Goal: Task Accomplishment & Management: Use online tool/utility

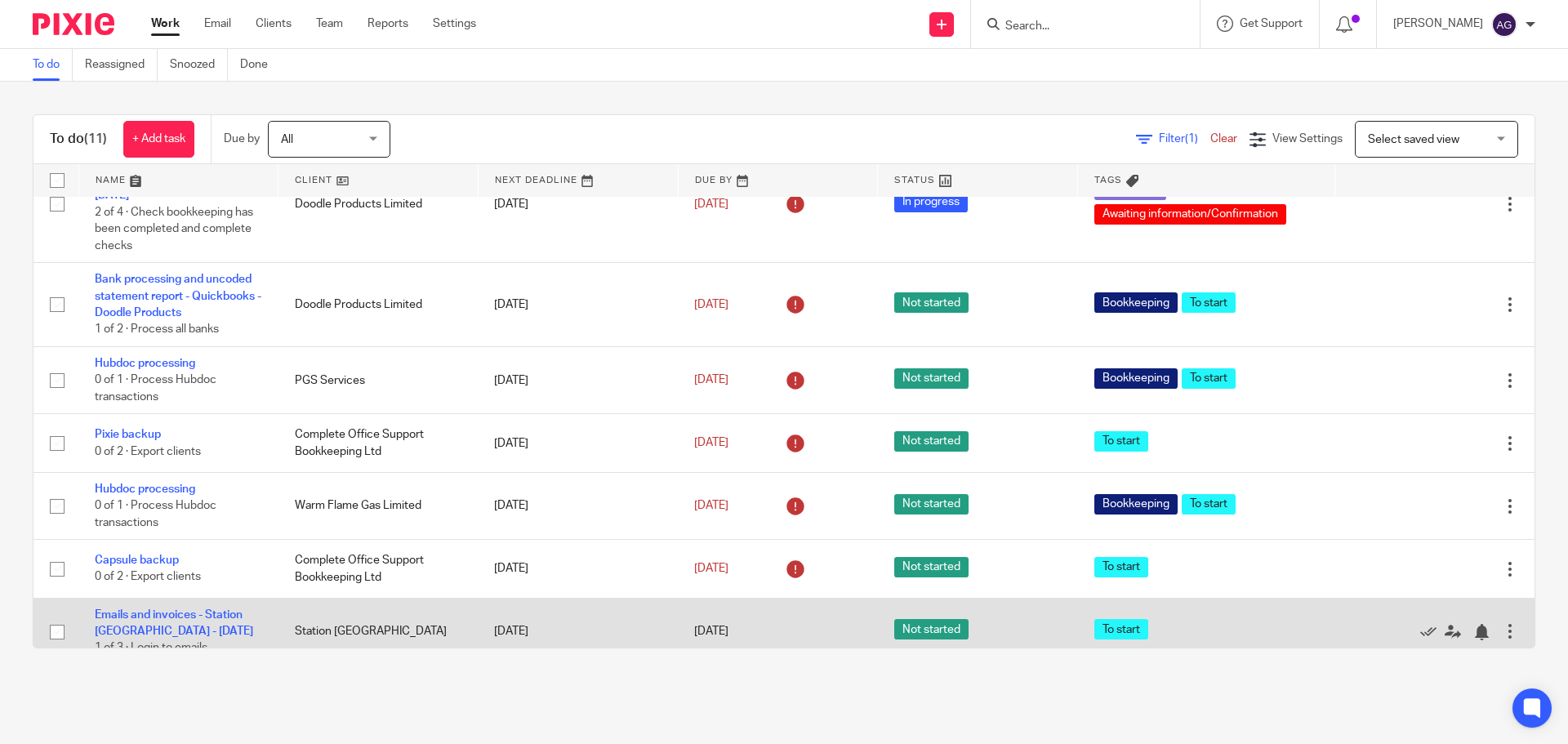
scroll to position [175, 0]
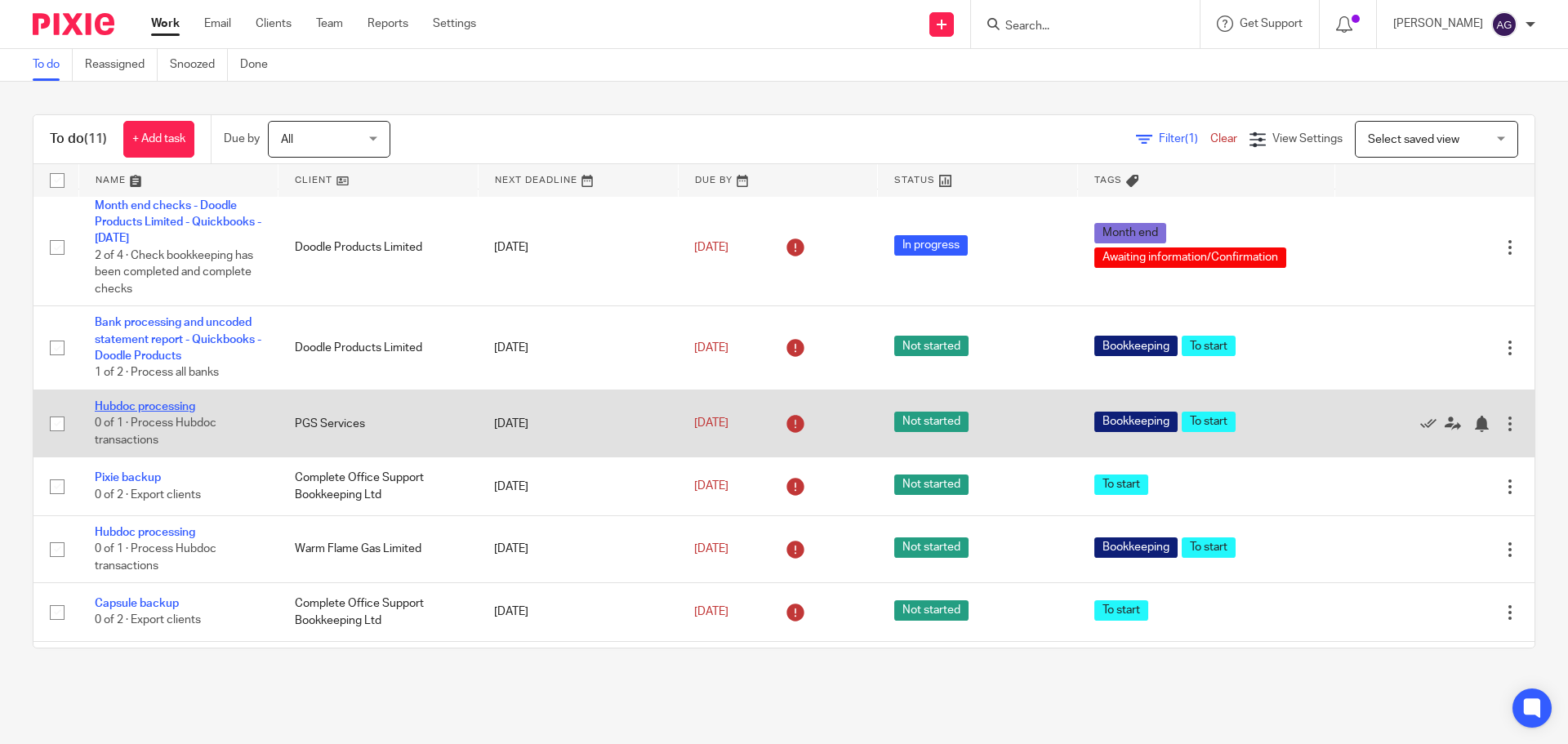
click at [144, 412] on link "Hubdoc processing" at bounding box center [145, 406] width 100 height 12
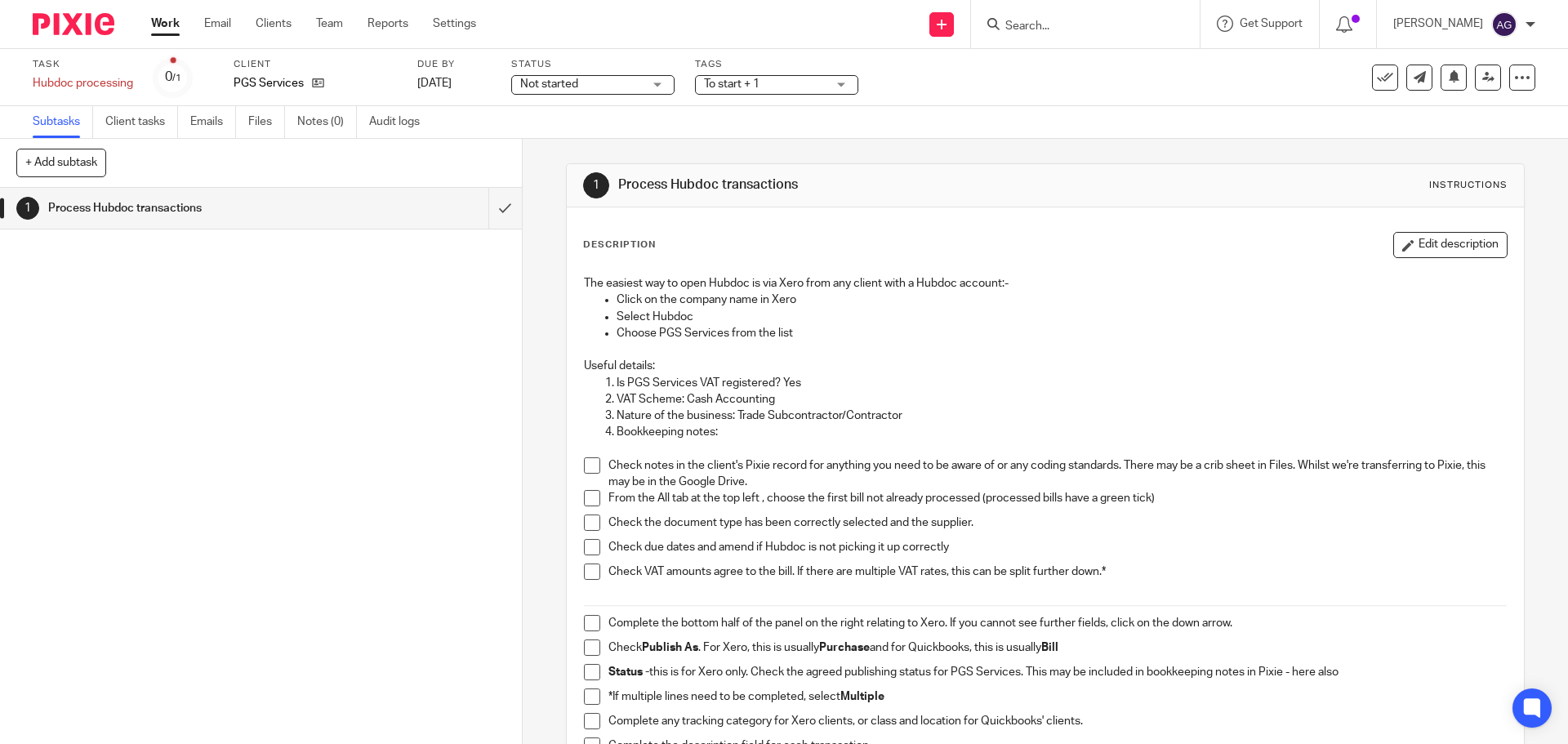
drag, startPoint x: 584, startPoint y: 465, endPoint x: 589, endPoint y: 484, distance: 19.6
click at [585, 465] on span at bounding box center [592, 465] width 17 height 17
click at [591, 493] on span at bounding box center [592, 498] width 17 height 17
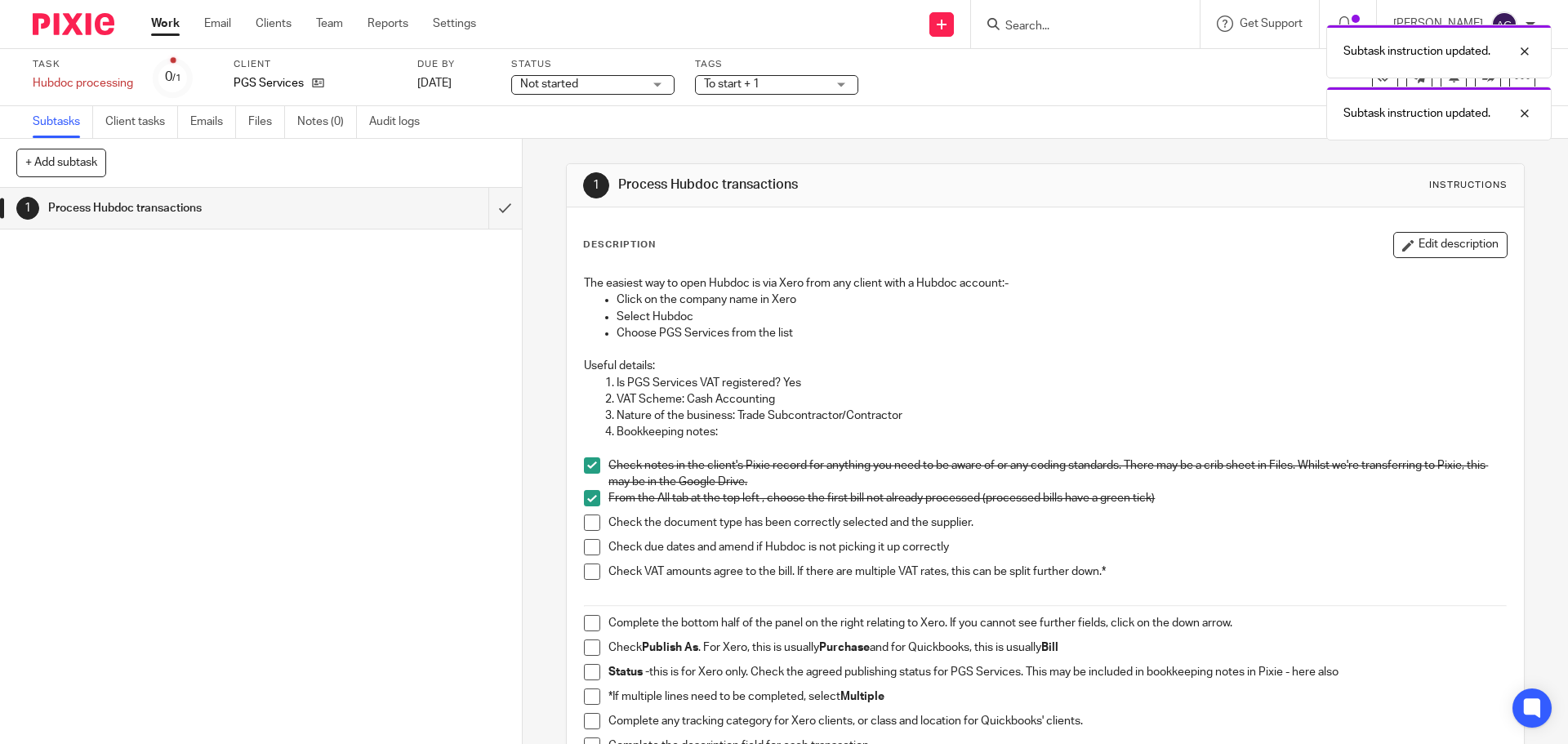
click at [584, 524] on span at bounding box center [592, 523] width 17 height 17
click at [584, 544] on span at bounding box center [592, 547] width 17 height 17
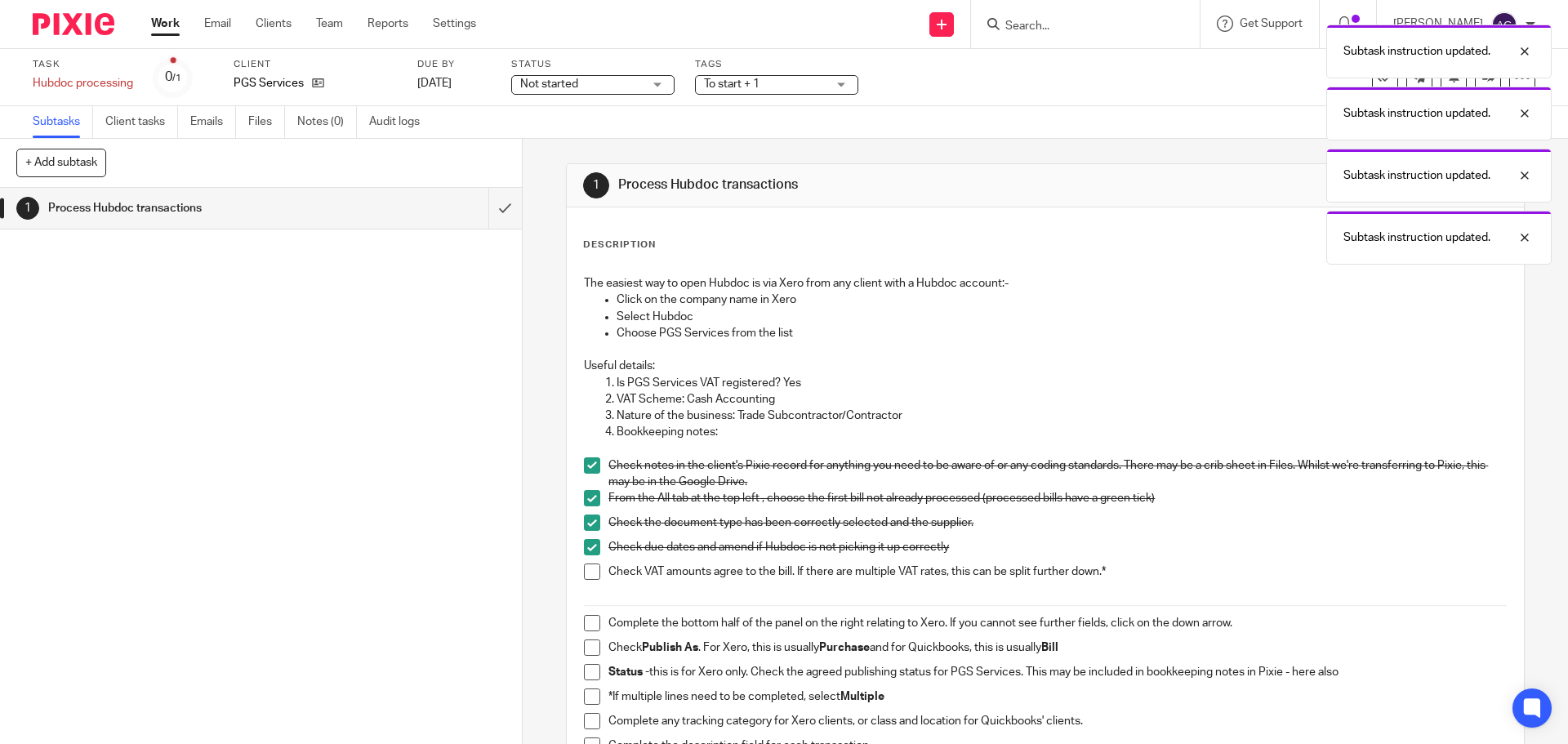
click at [584, 571] on span at bounding box center [592, 572] width 17 height 17
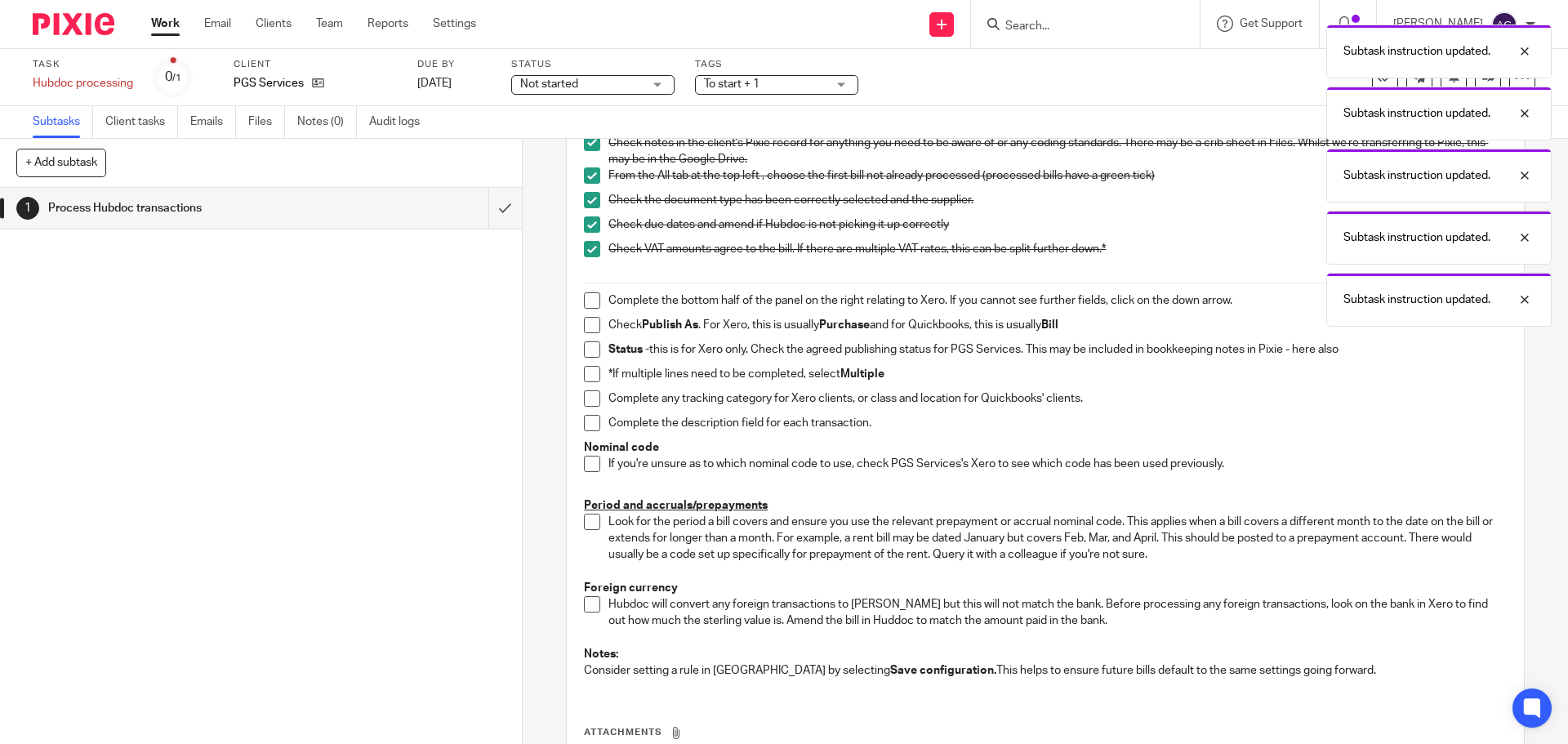
scroll to position [327, 0]
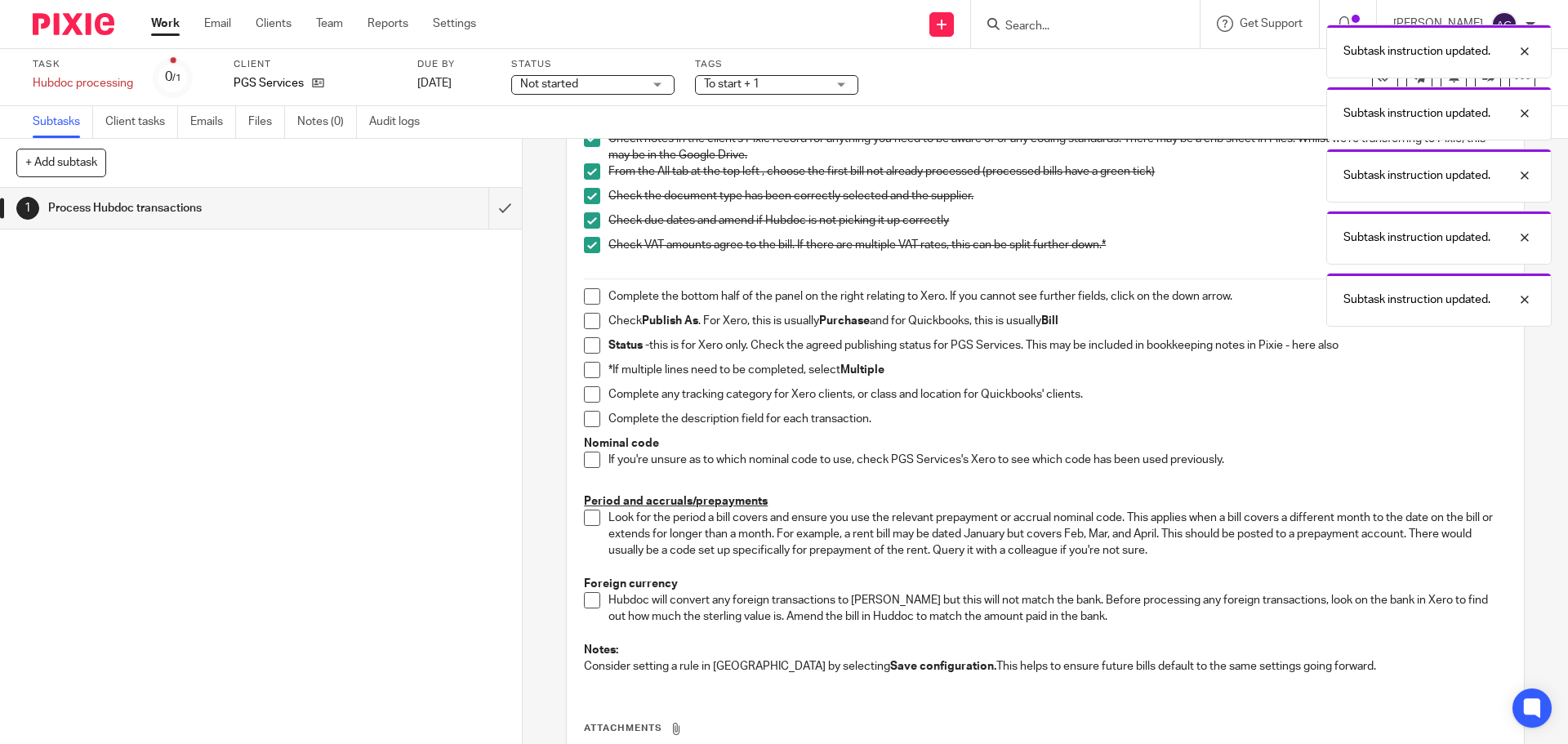
click at [584, 296] on span at bounding box center [592, 296] width 17 height 17
click at [587, 324] on span at bounding box center [592, 321] width 17 height 17
click at [584, 348] on span at bounding box center [592, 345] width 17 height 17
click at [584, 369] on span at bounding box center [592, 370] width 17 height 17
click at [584, 390] on span at bounding box center [592, 395] width 17 height 17
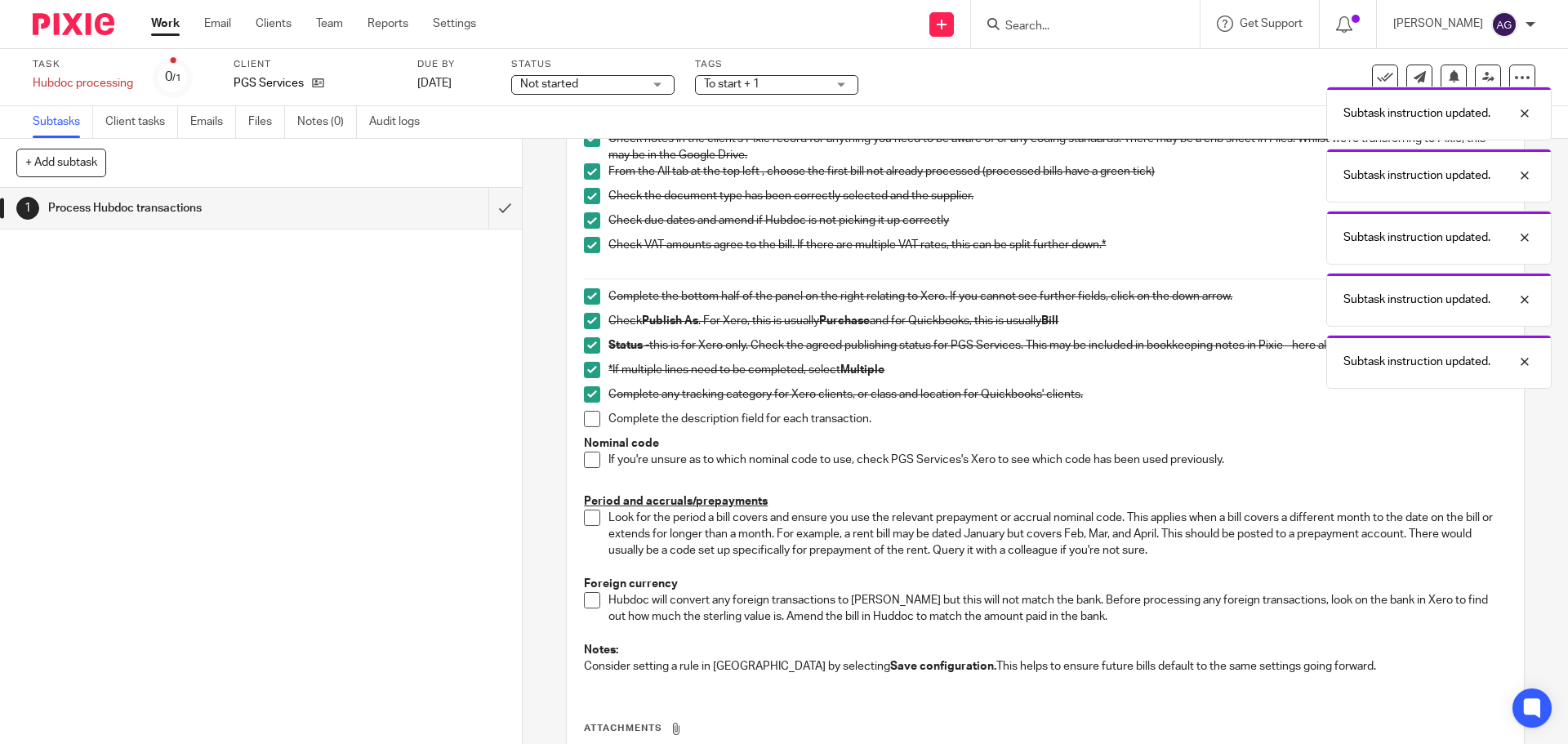
click at [586, 415] on span at bounding box center [592, 418] width 17 height 17
click at [584, 459] on span at bounding box center [592, 460] width 17 height 17
click at [587, 521] on span at bounding box center [592, 518] width 17 height 17
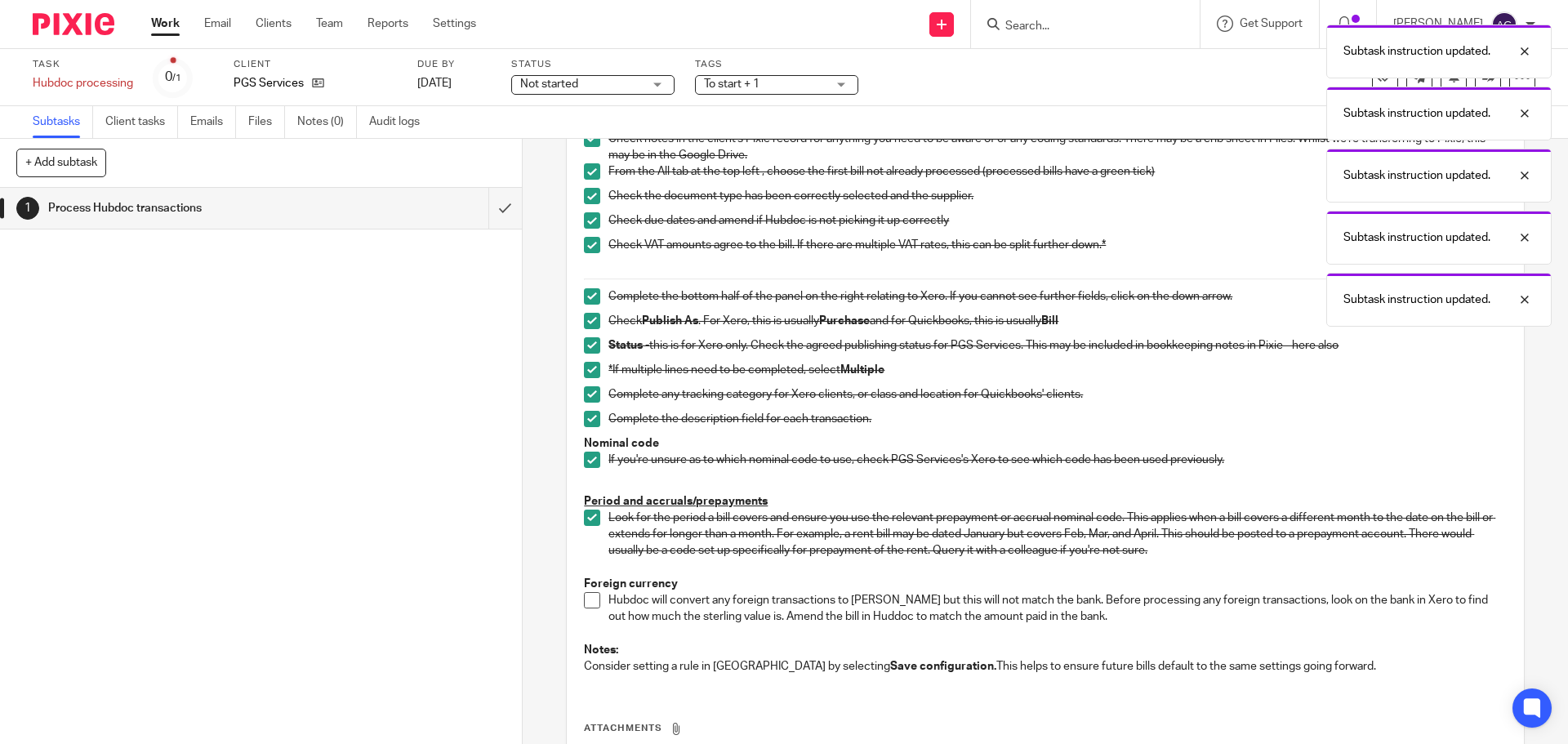
click at [584, 597] on span at bounding box center [592, 600] width 17 height 17
click at [490, 213] on input "submit" at bounding box center [261, 208] width 522 height 40
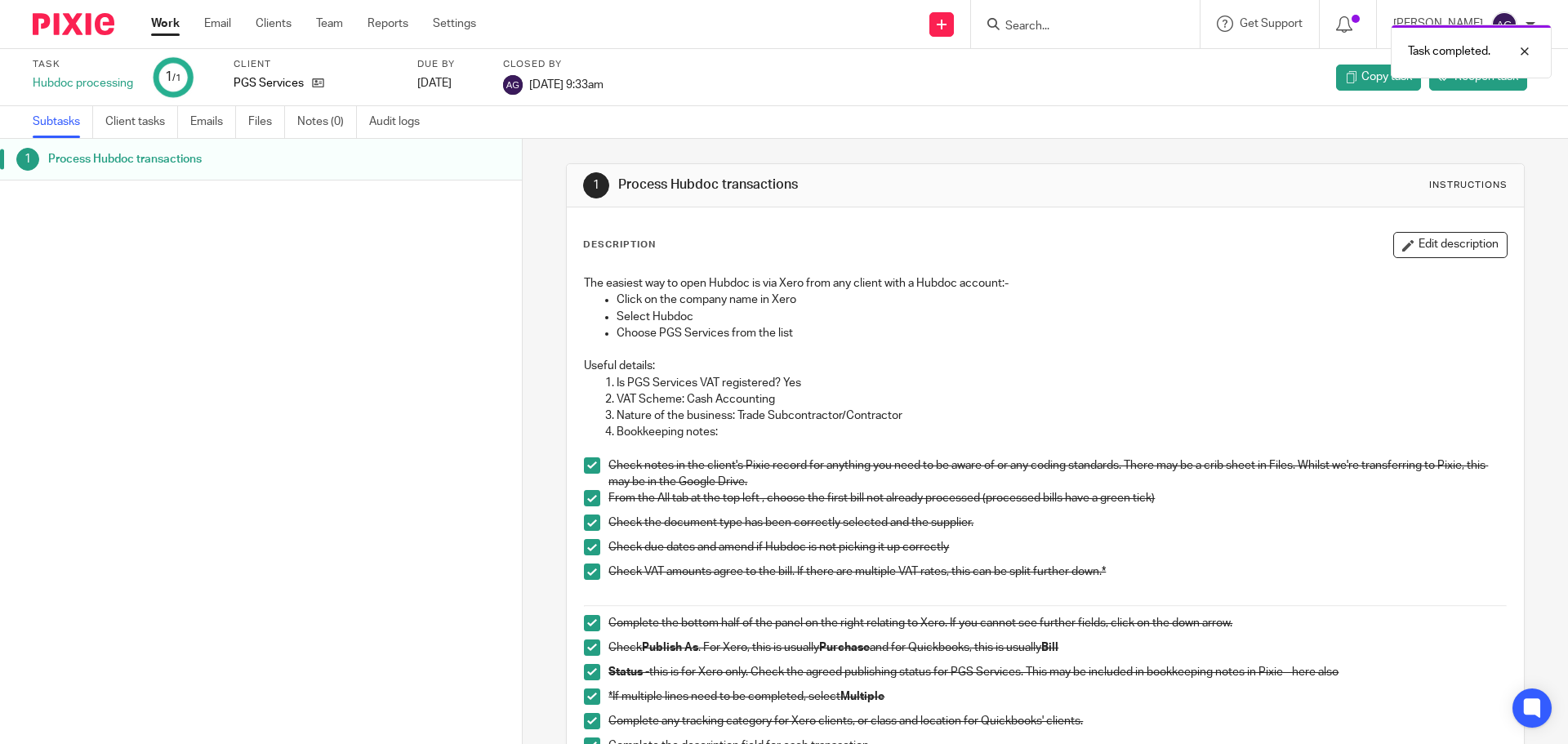
click at [72, 33] on img at bounding box center [73, 24] width 82 height 22
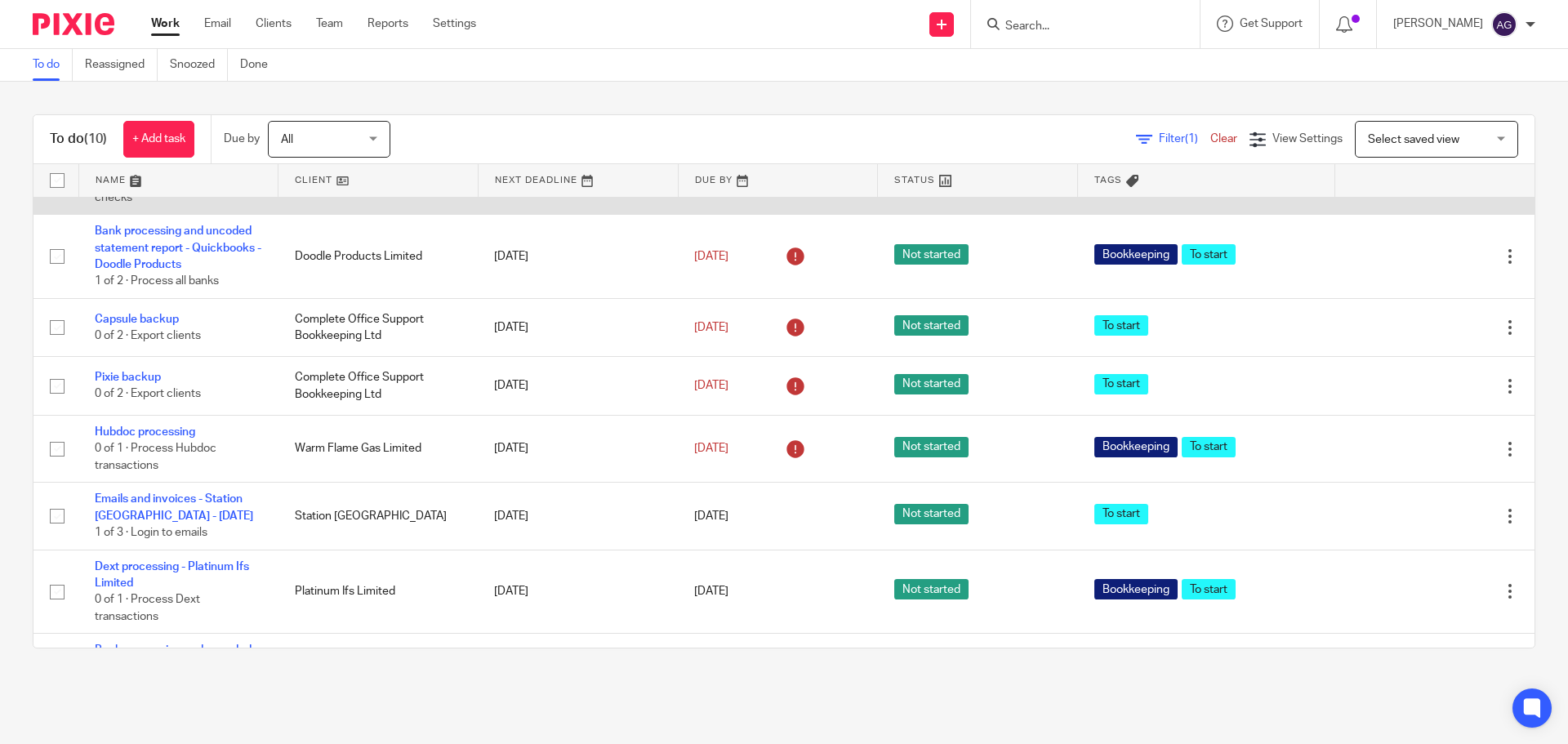
scroll to position [353, 0]
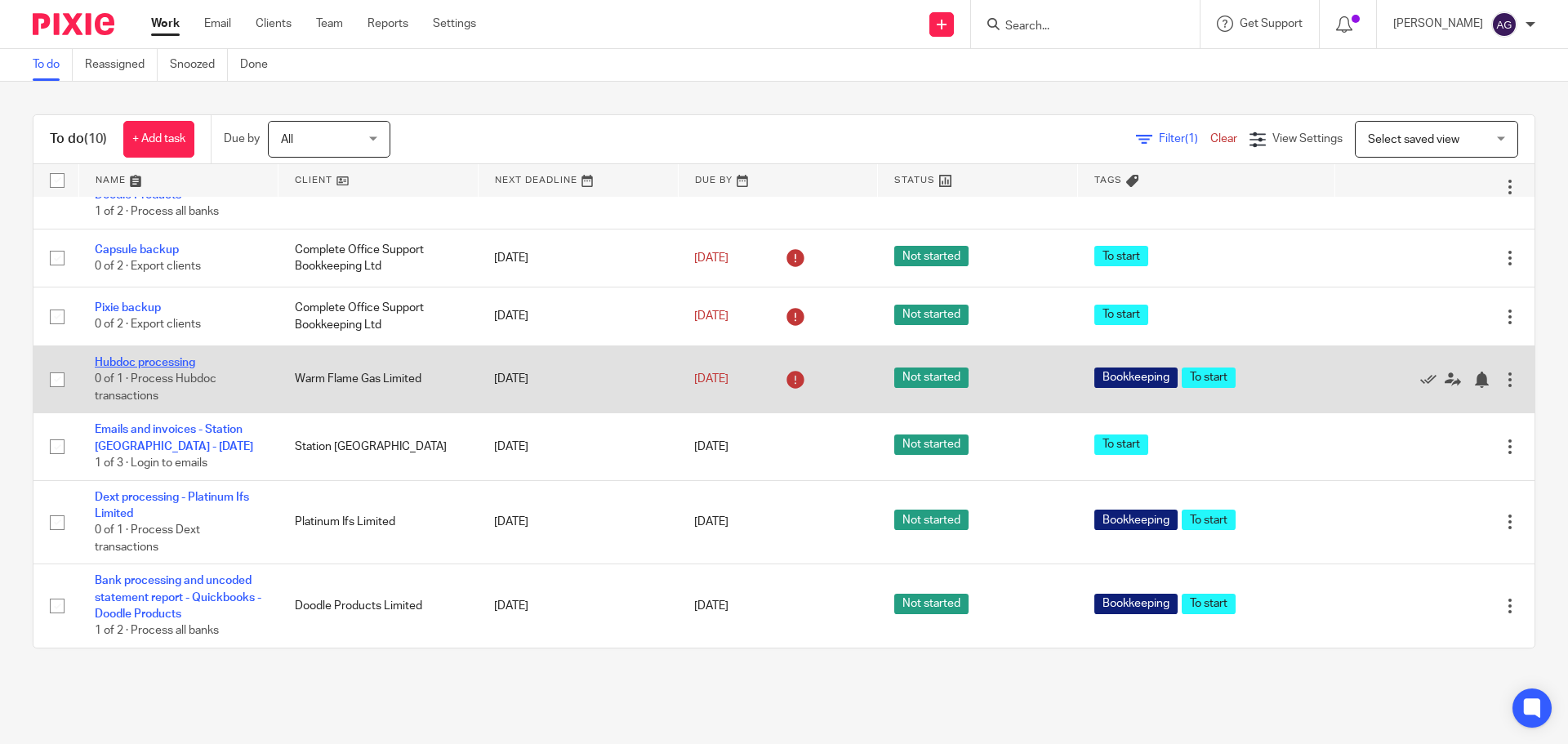
click at [98, 361] on link "Hubdoc processing" at bounding box center [145, 363] width 100 height 12
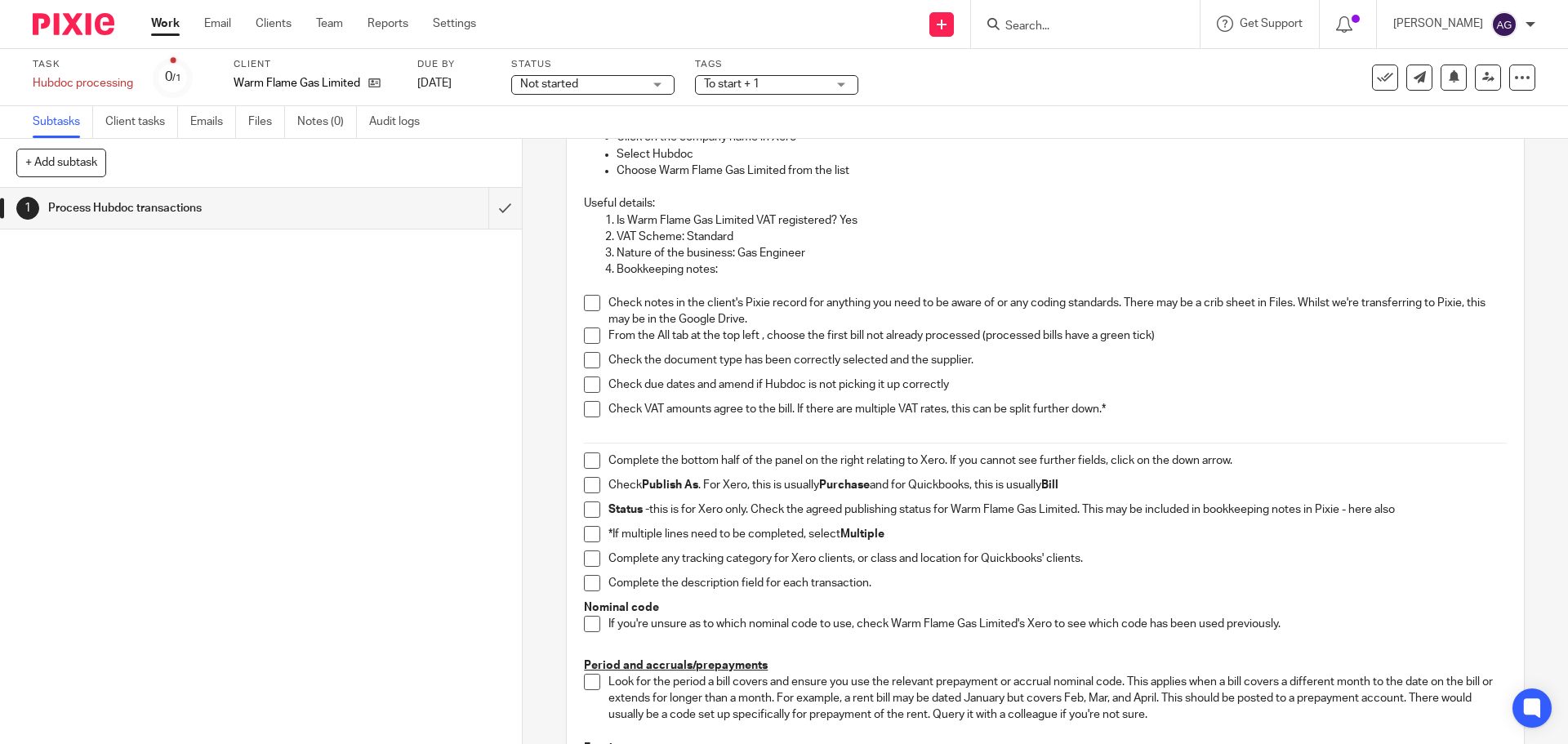
scroll to position [163, 0]
click at [590, 306] on span at bounding box center [592, 302] width 17 height 17
click at [587, 338] on span at bounding box center [592, 335] width 17 height 17
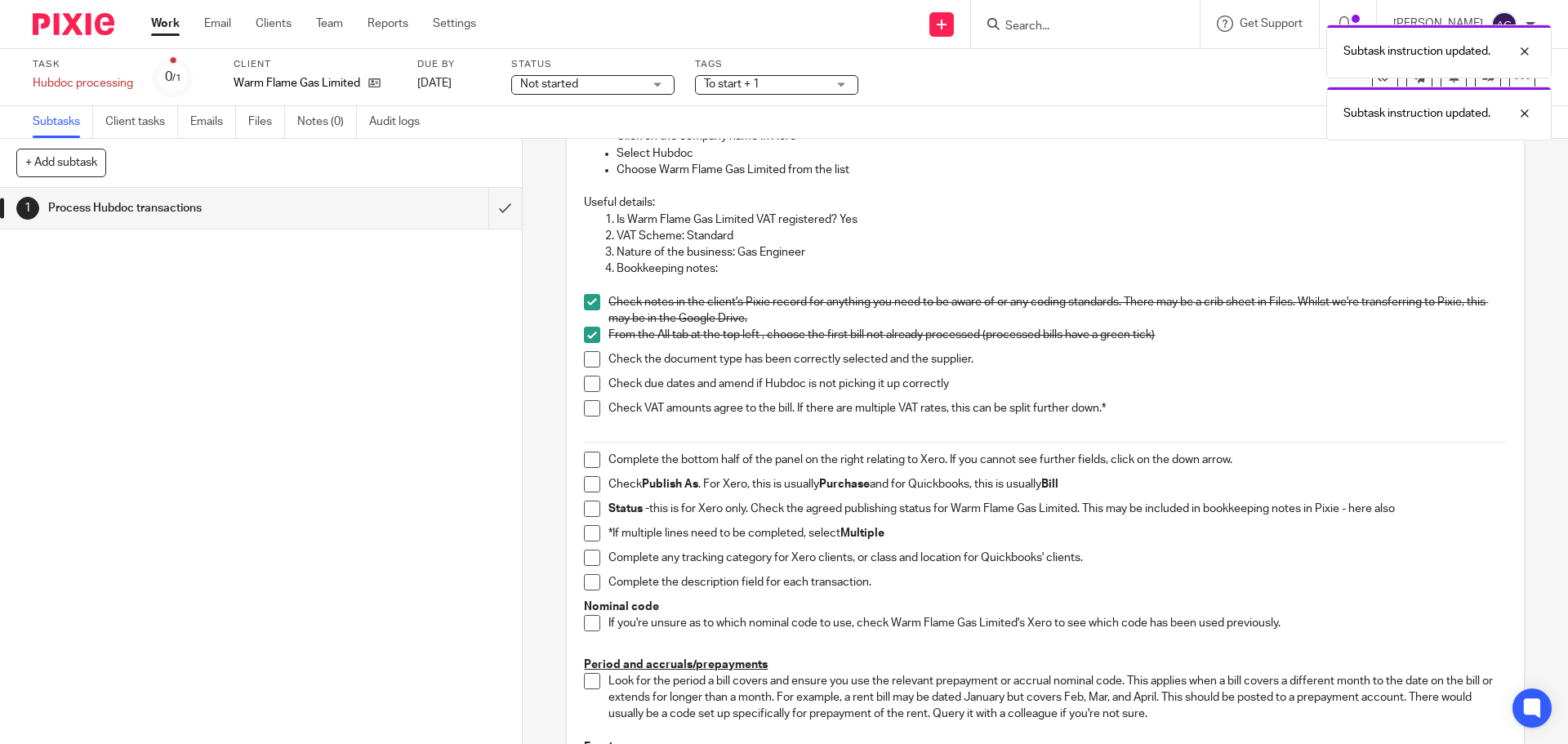
click at [589, 365] on span at bounding box center [592, 359] width 17 height 17
click at [589, 373] on li "Check the document type has been correctly selected and the supplier." at bounding box center [1044, 363] width 922 height 25
click at [588, 382] on span at bounding box center [592, 384] width 17 height 17
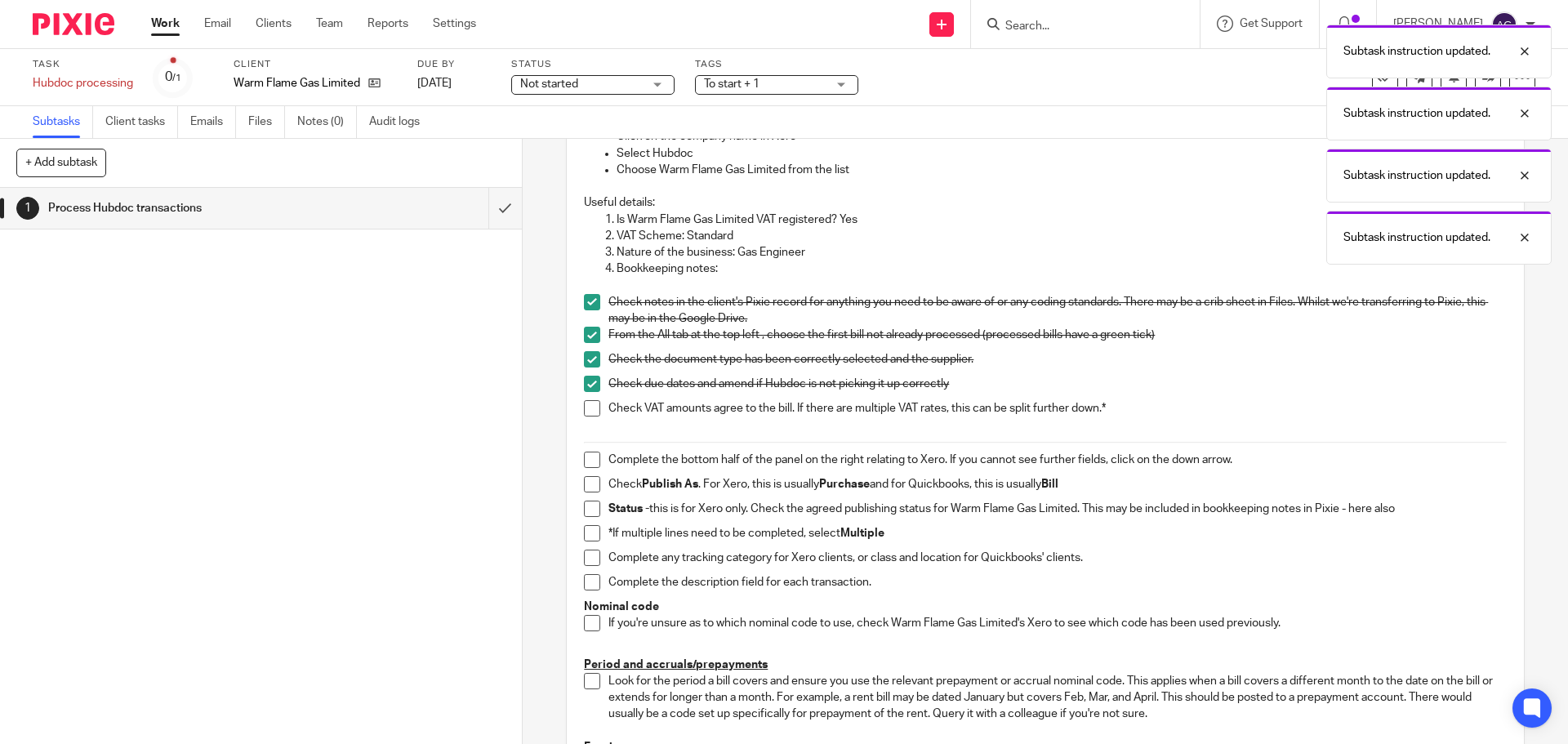
click at [584, 401] on span at bounding box center [592, 408] width 17 height 17
drag, startPoint x: 593, startPoint y: 456, endPoint x: 593, endPoint y: 465, distance: 9.0
click at [593, 458] on span at bounding box center [592, 460] width 17 height 17
click at [584, 480] on span at bounding box center [592, 484] width 17 height 17
click at [589, 537] on span at bounding box center [592, 533] width 17 height 17
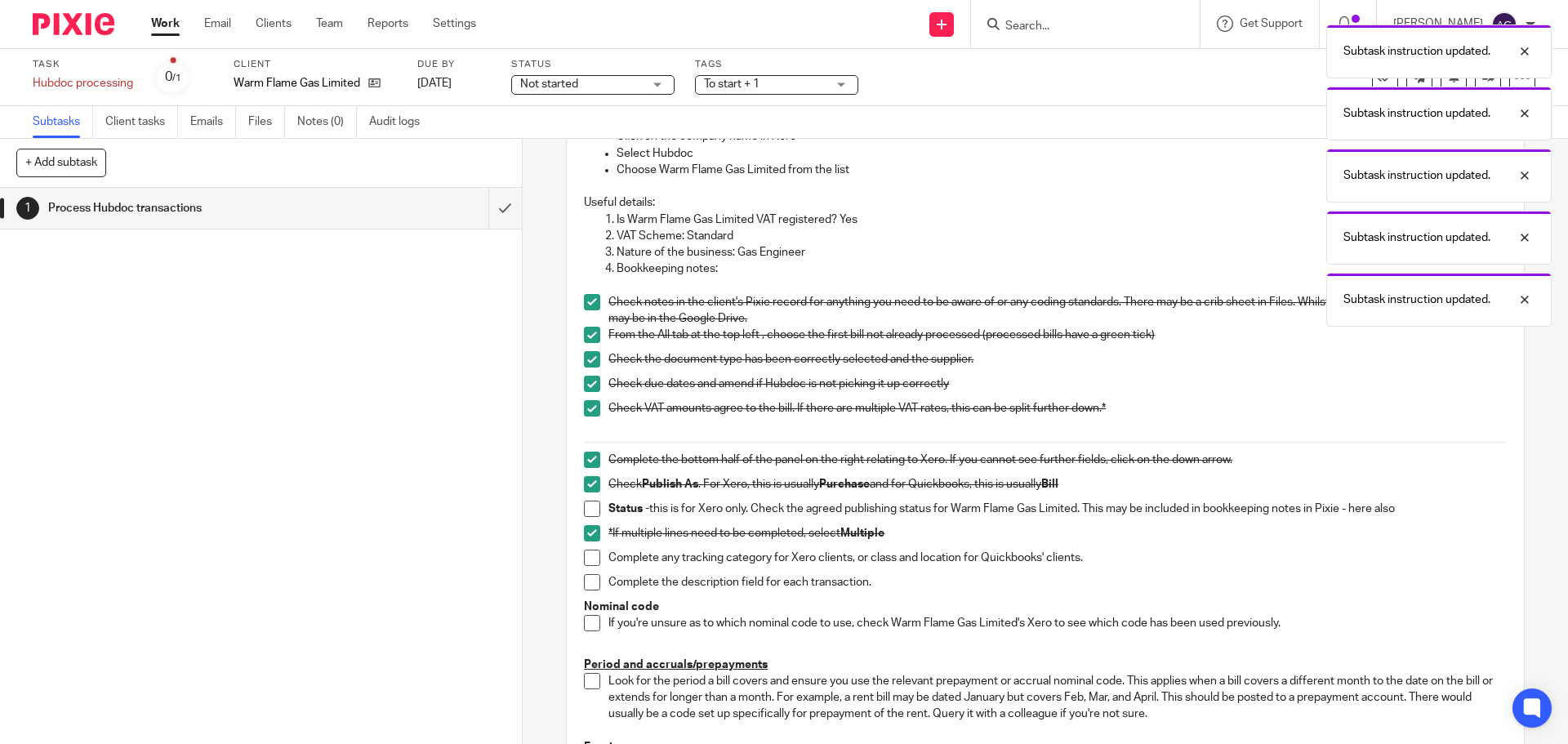
click at [584, 506] on span at bounding box center [592, 509] width 17 height 17
click at [589, 556] on span at bounding box center [592, 558] width 17 height 17
click at [588, 587] on span at bounding box center [592, 582] width 17 height 17
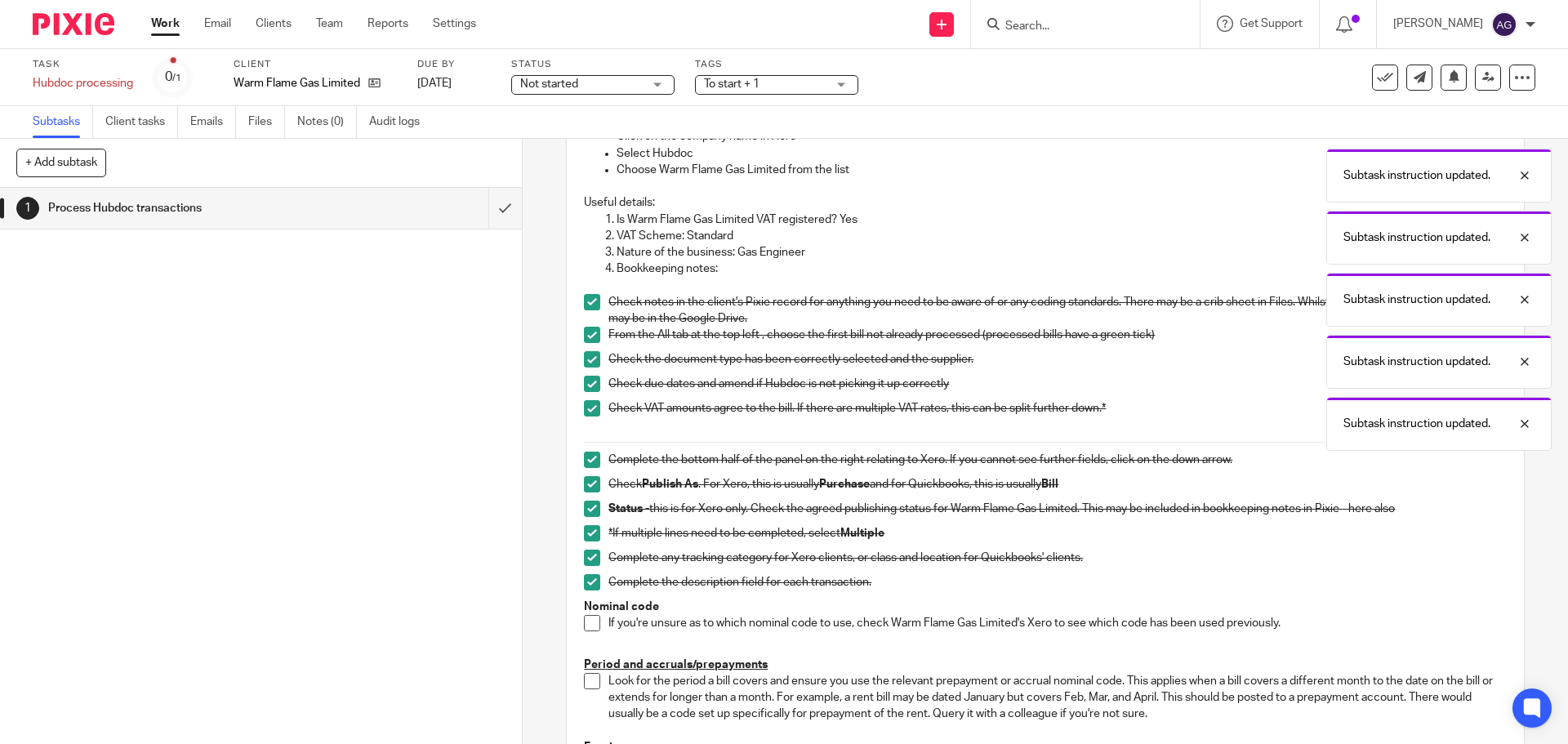
click at [584, 629] on span at bounding box center [592, 623] width 17 height 17
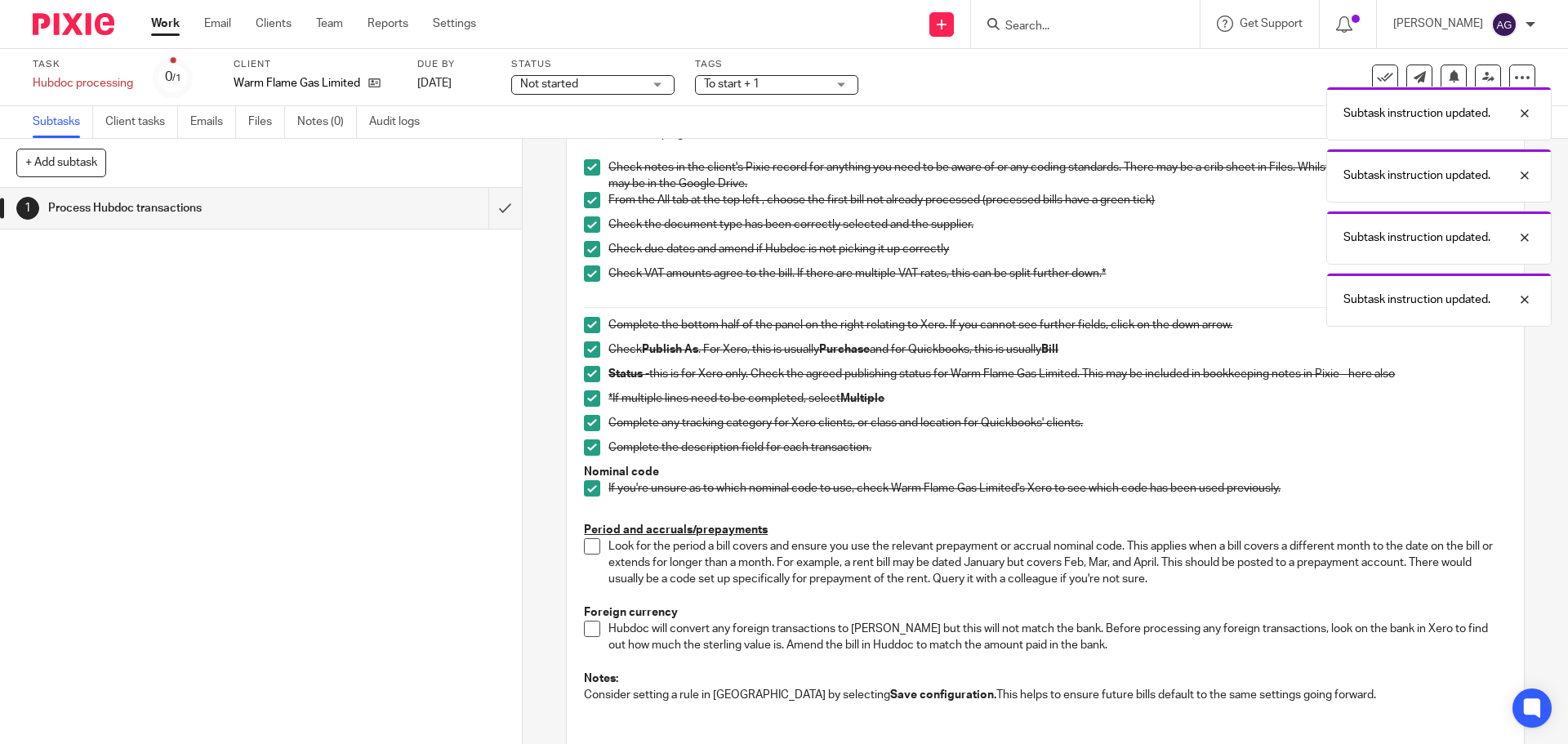
scroll to position [327, 0]
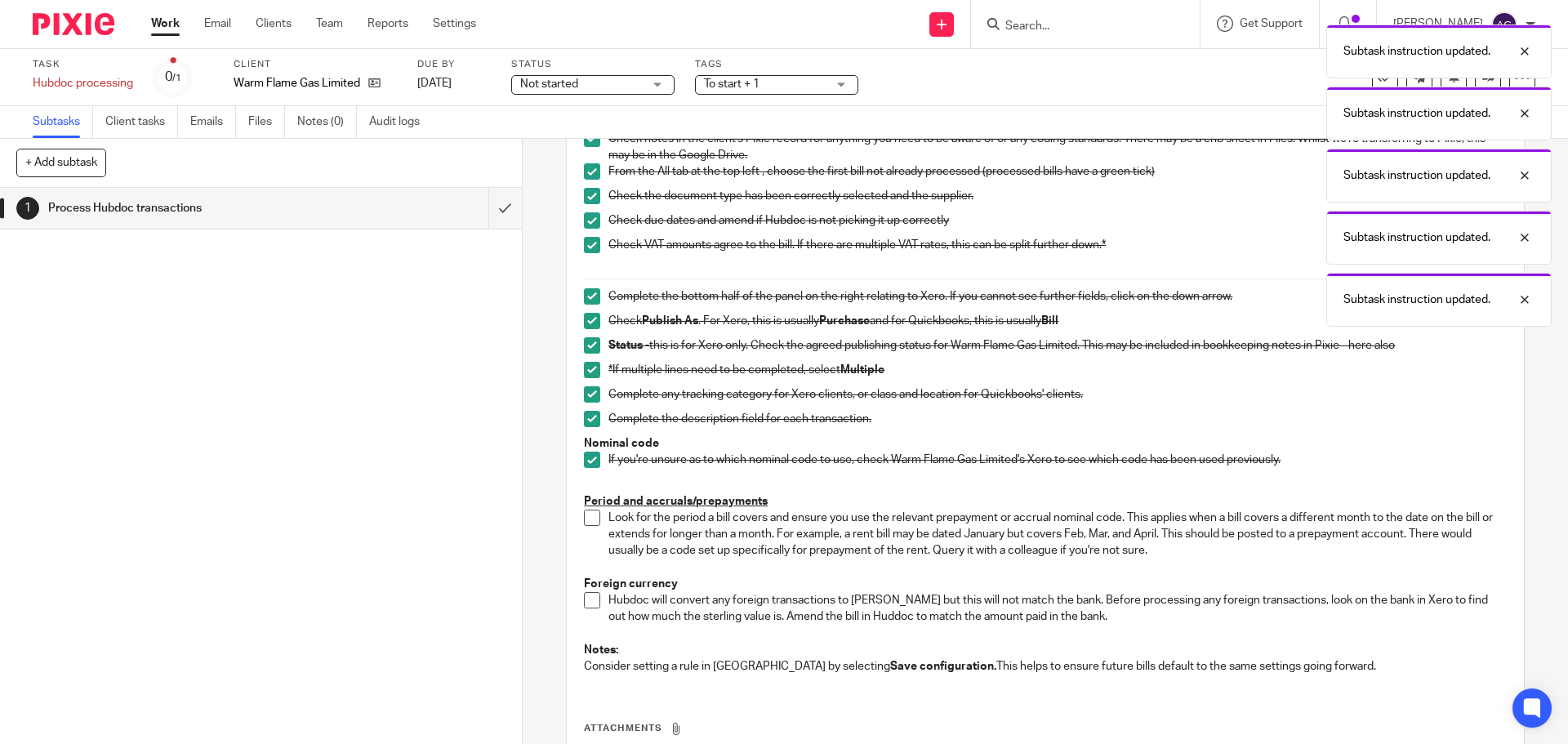
click at [584, 517] on span at bounding box center [592, 518] width 17 height 17
click at [589, 601] on span at bounding box center [592, 600] width 17 height 17
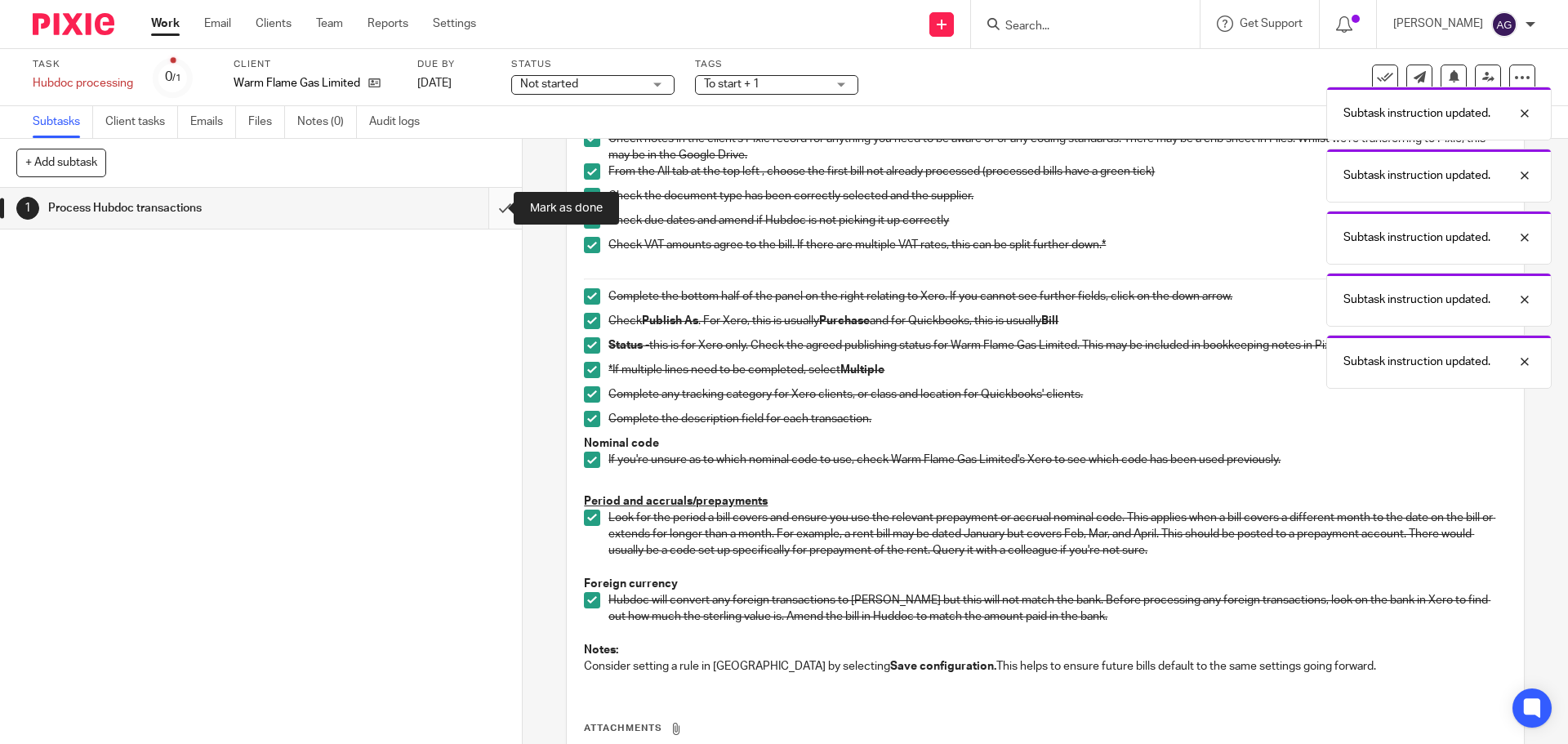
click at [485, 216] on input "submit" at bounding box center [261, 208] width 522 height 40
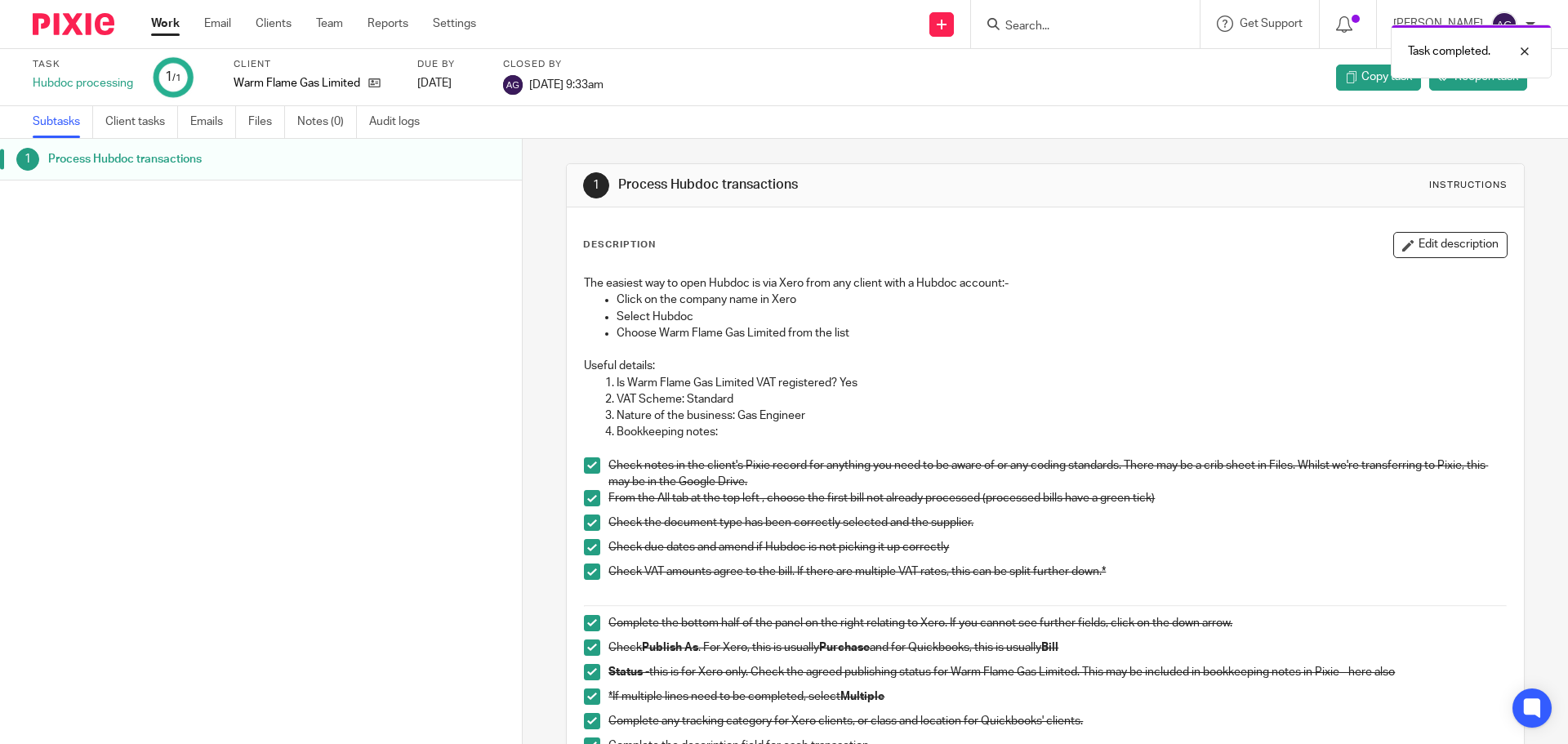
click at [58, 15] on img at bounding box center [73, 24] width 82 height 22
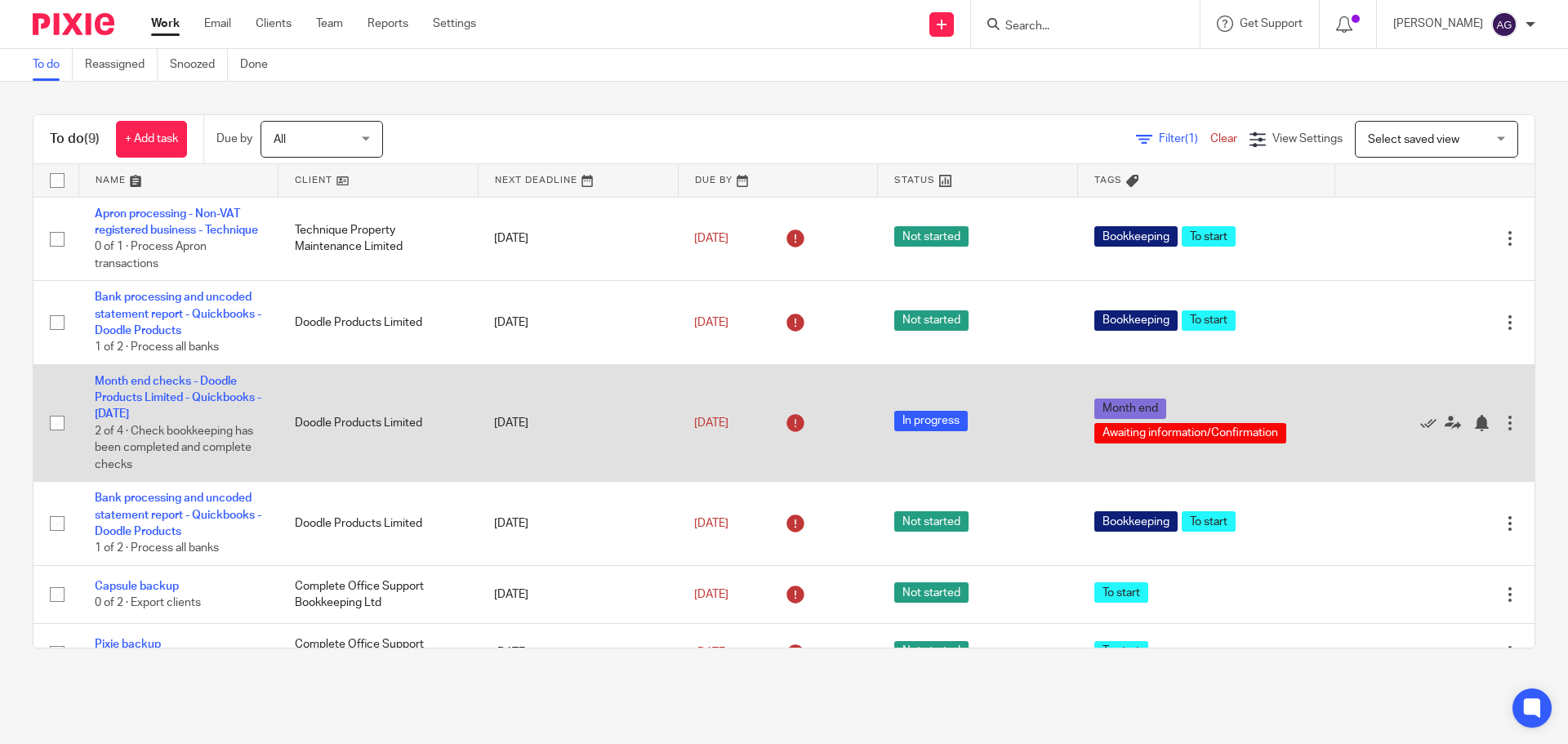
scroll to position [285, 0]
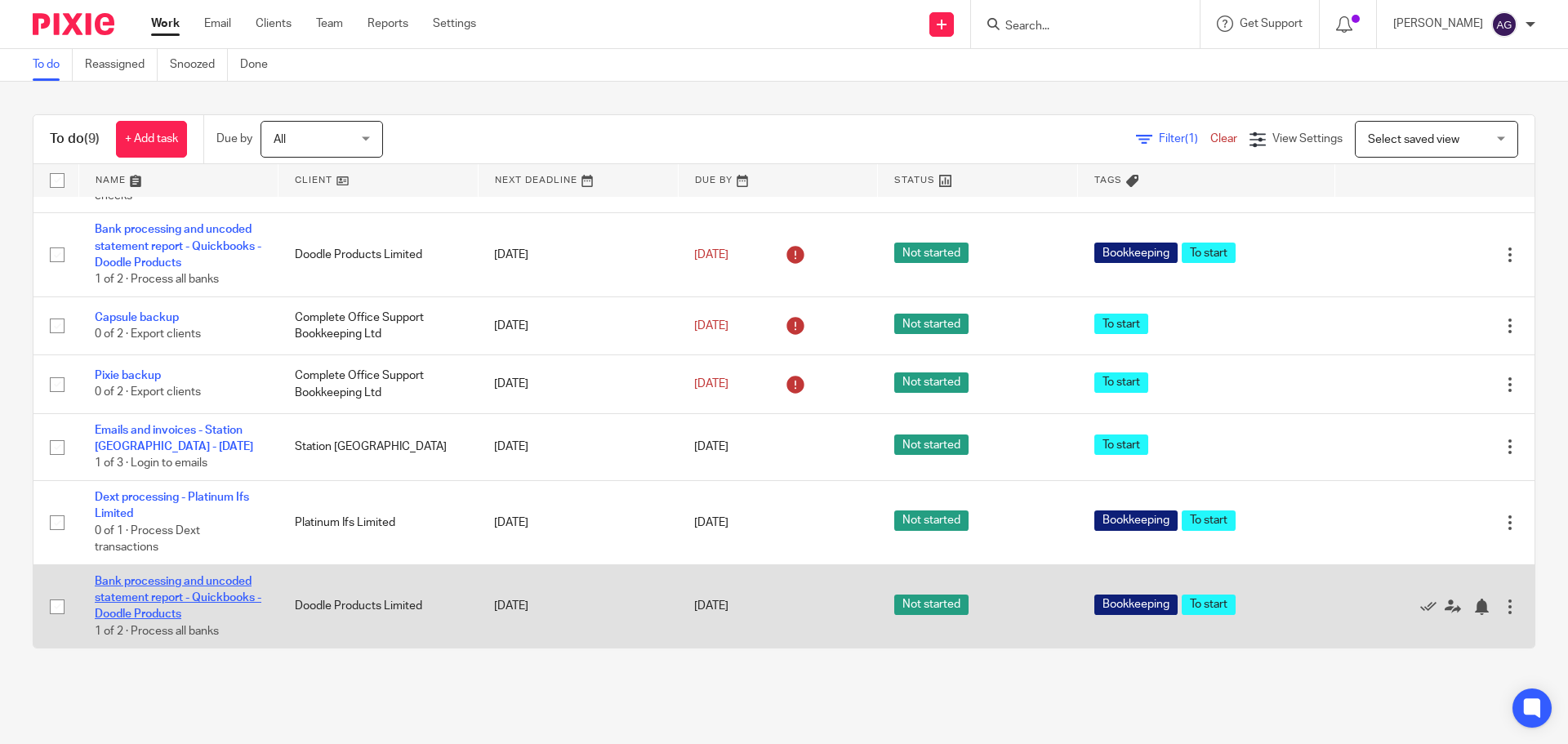
click at [175, 587] on link "Bank processing and uncoded statement report - Quickbooks - Doodle Products" at bounding box center [177, 598] width 166 height 45
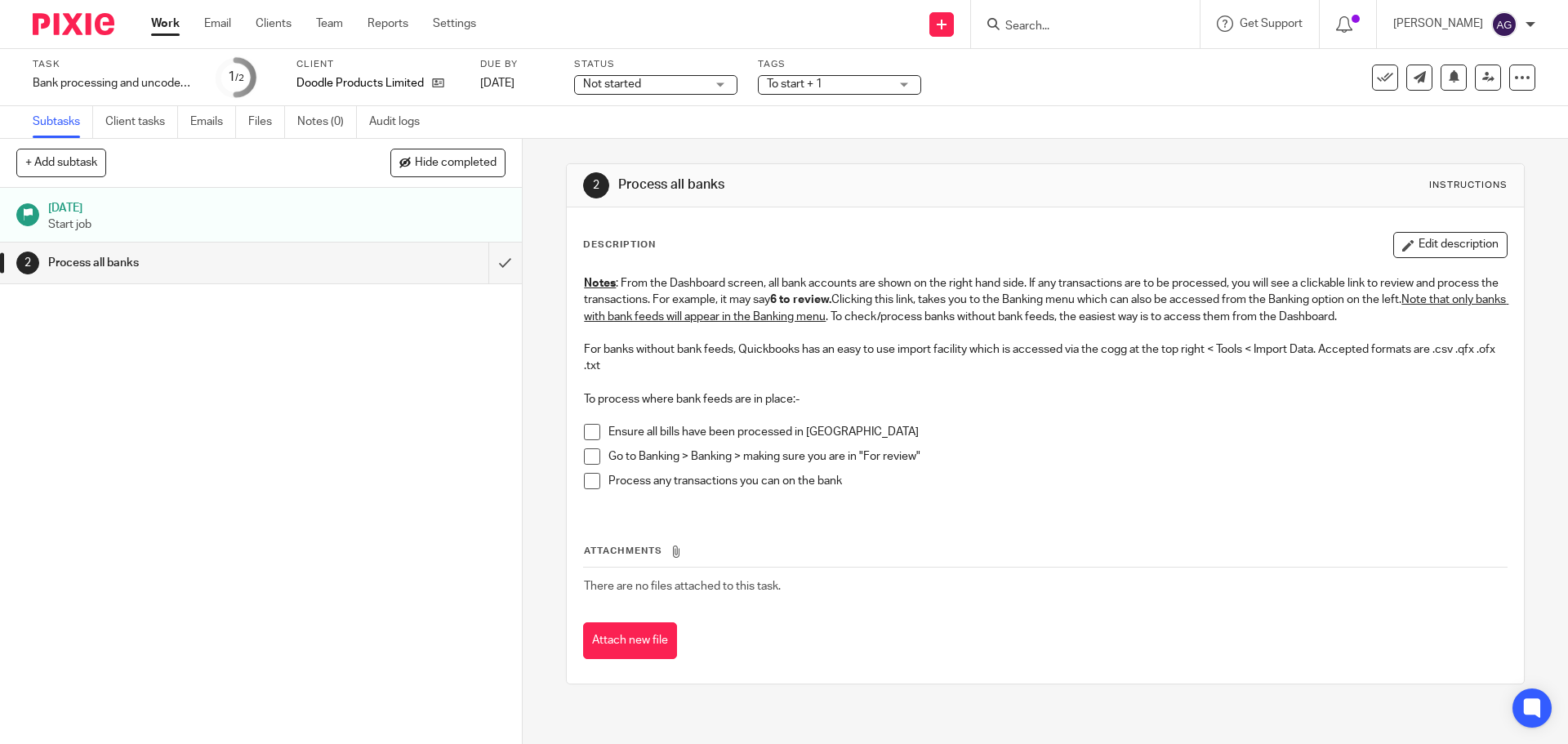
click at [73, 25] on img at bounding box center [73, 24] width 82 height 22
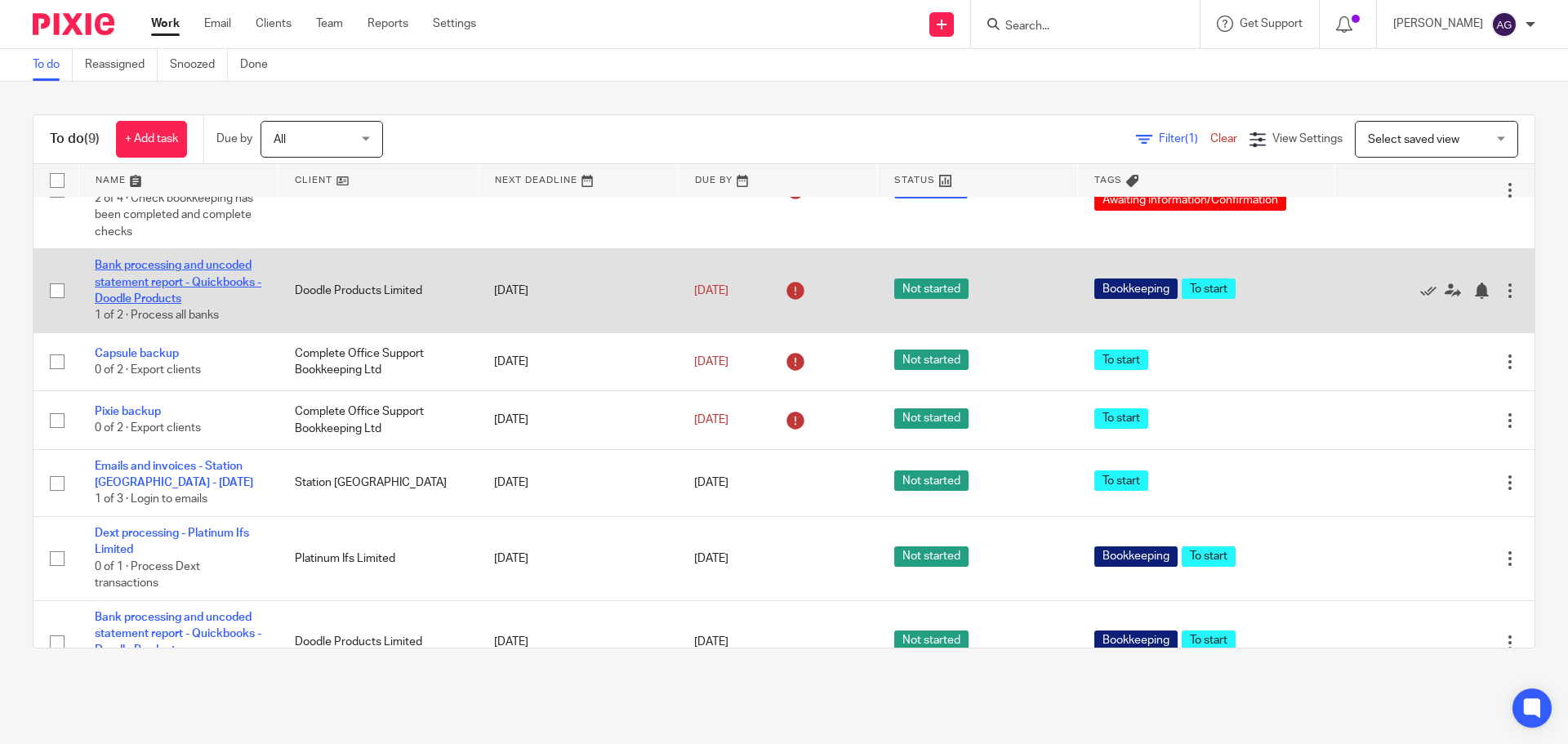
scroll to position [285, 0]
